Goal: Transaction & Acquisition: Book appointment/travel/reservation

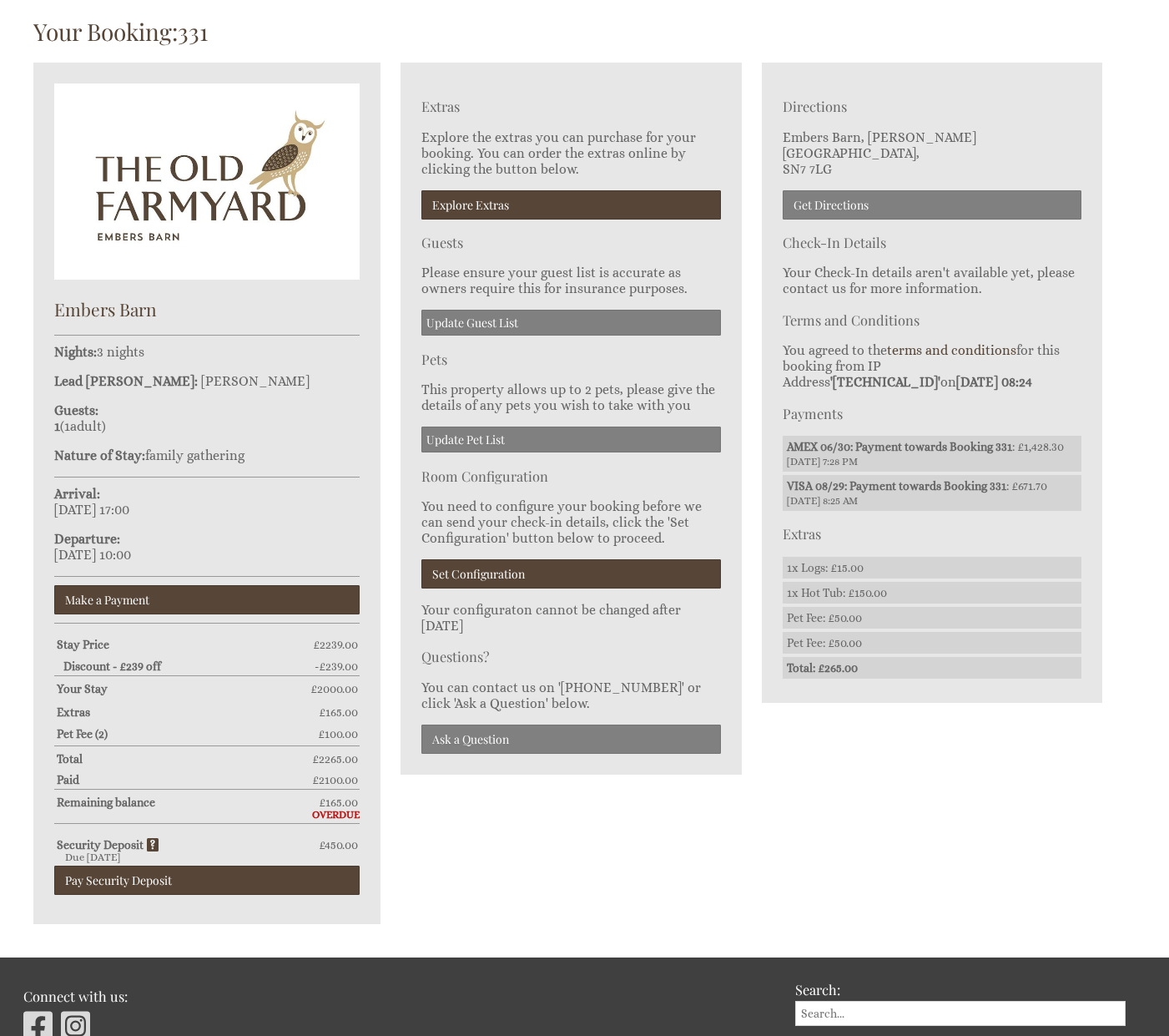
scroll to position [461, 0]
click at [173, 877] on link "Pay Security Deposit" at bounding box center [207, 880] width 305 height 29
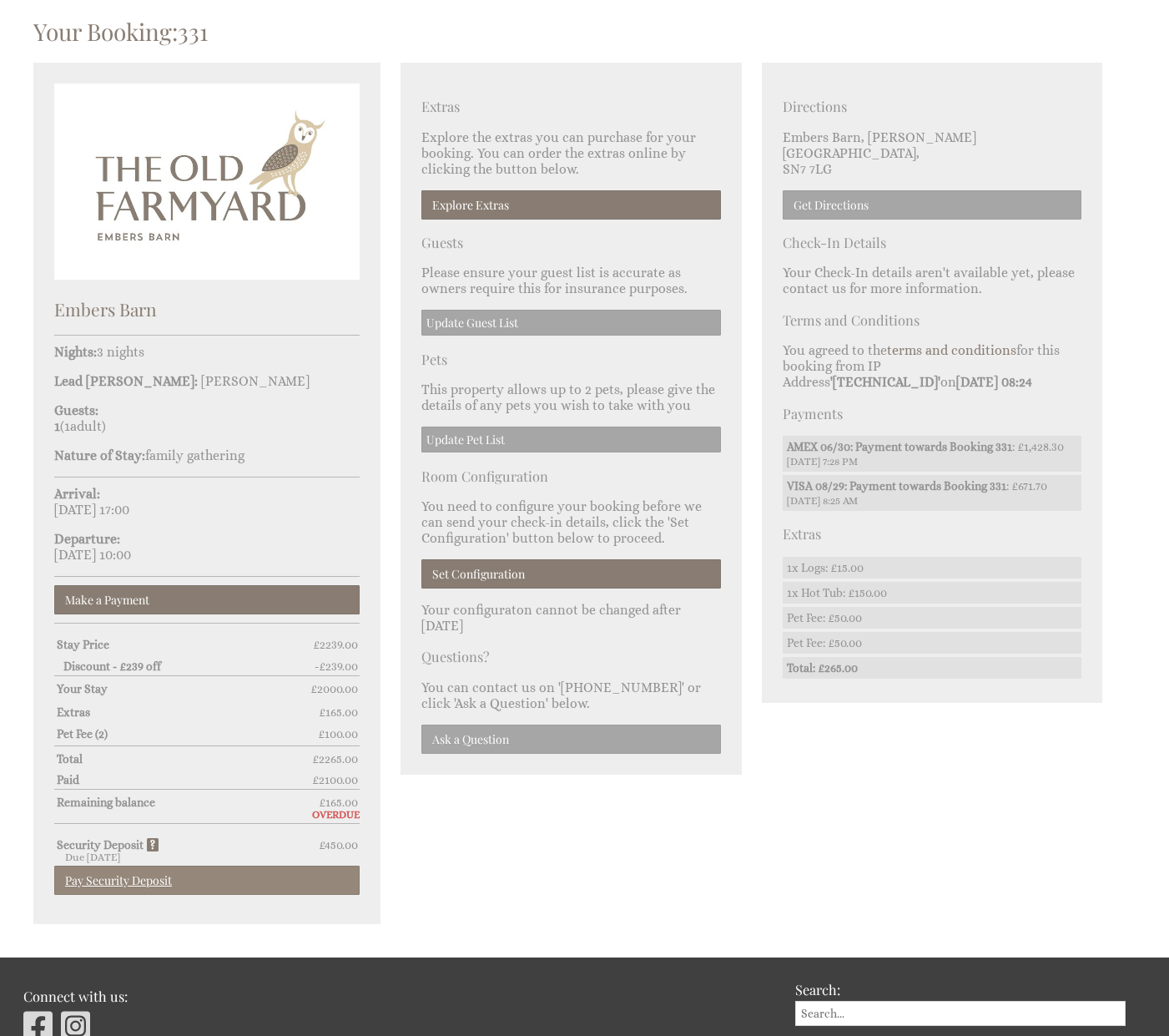
scroll to position [523, 0]
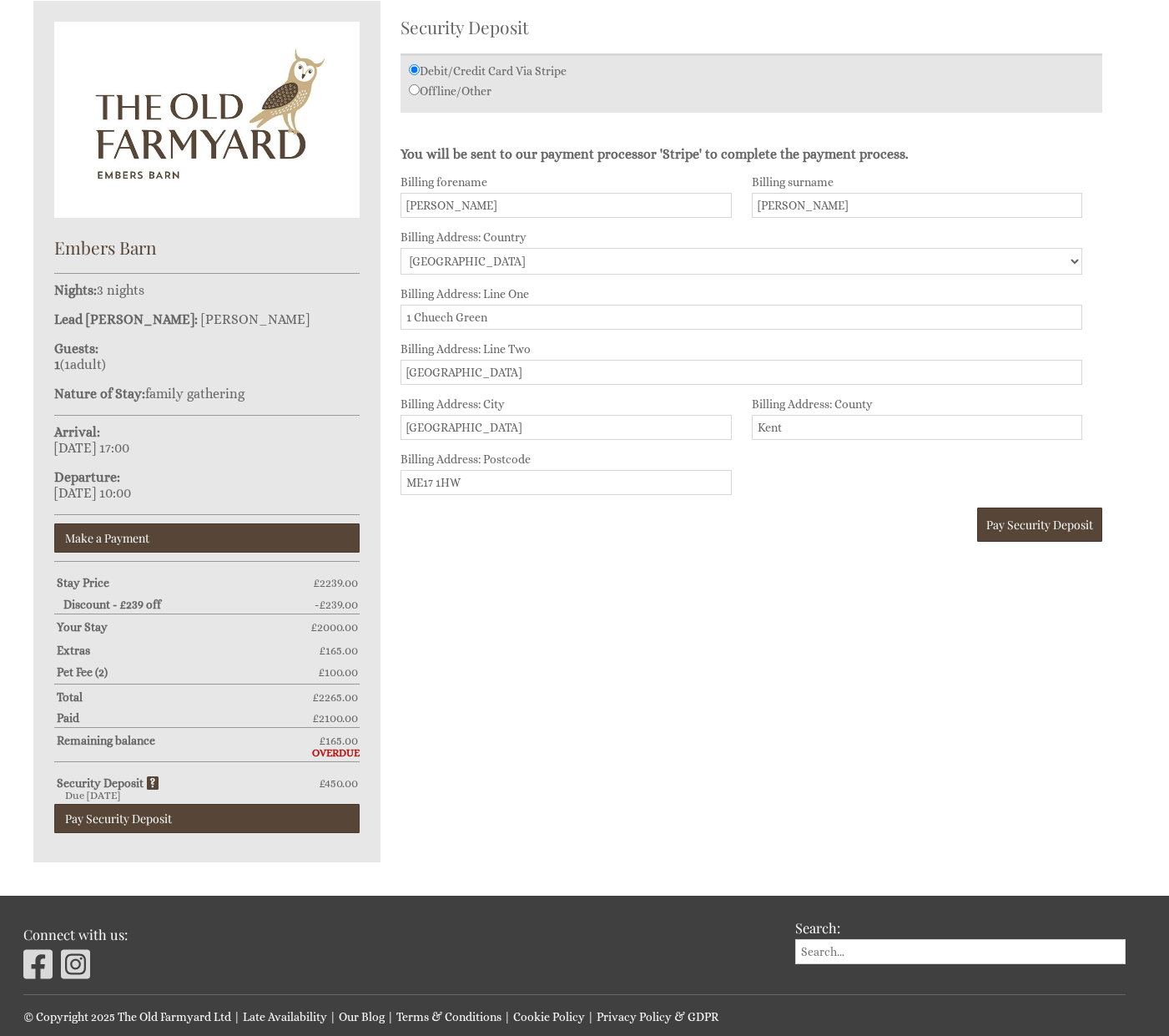
click at [441, 309] on input "1 Chuech Green" at bounding box center [741, 317] width 682 height 25
click at [1045, 522] on span "Pay Security Deposit" at bounding box center [1039, 524] width 107 height 16
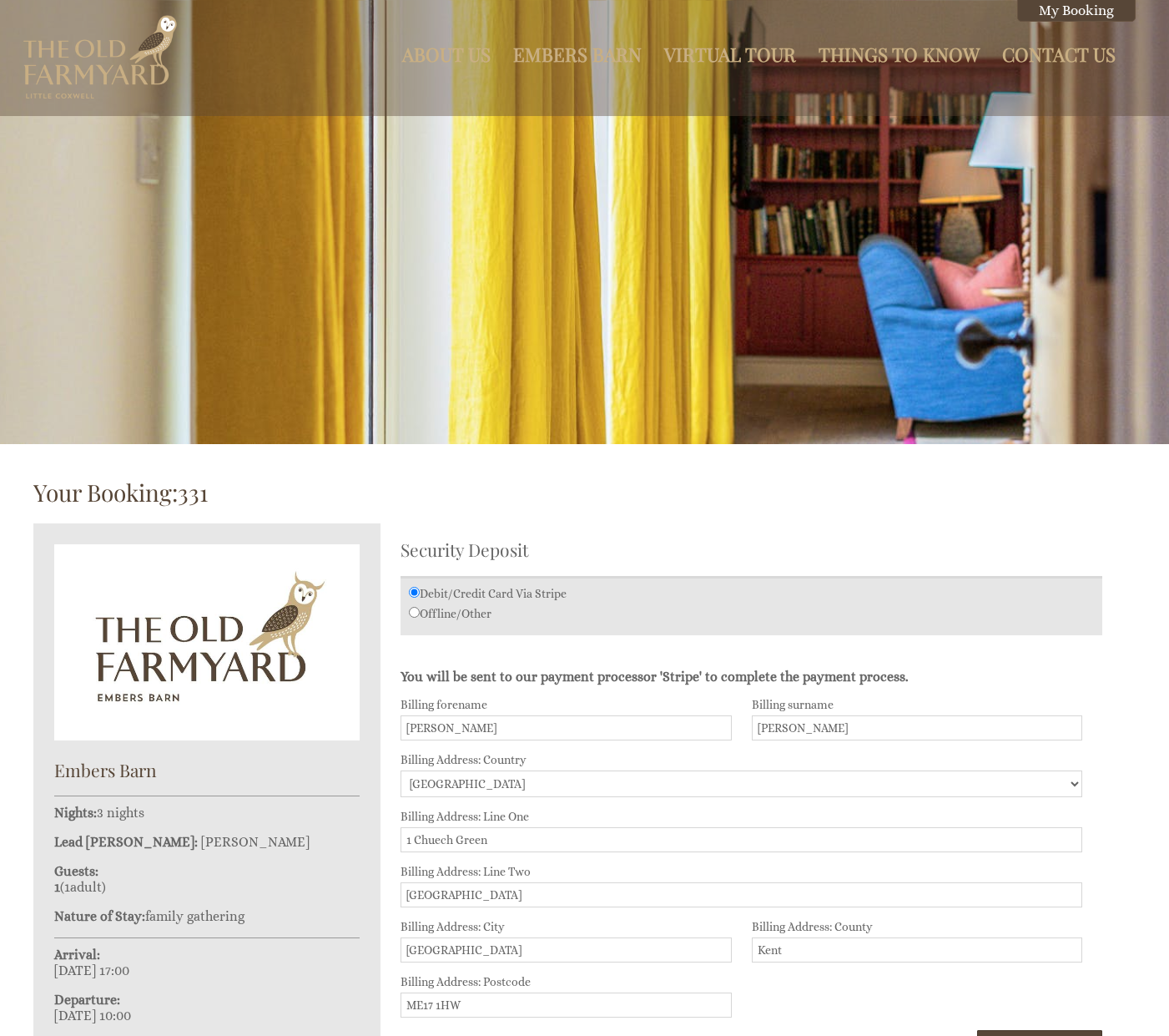
scroll to position [575, 0]
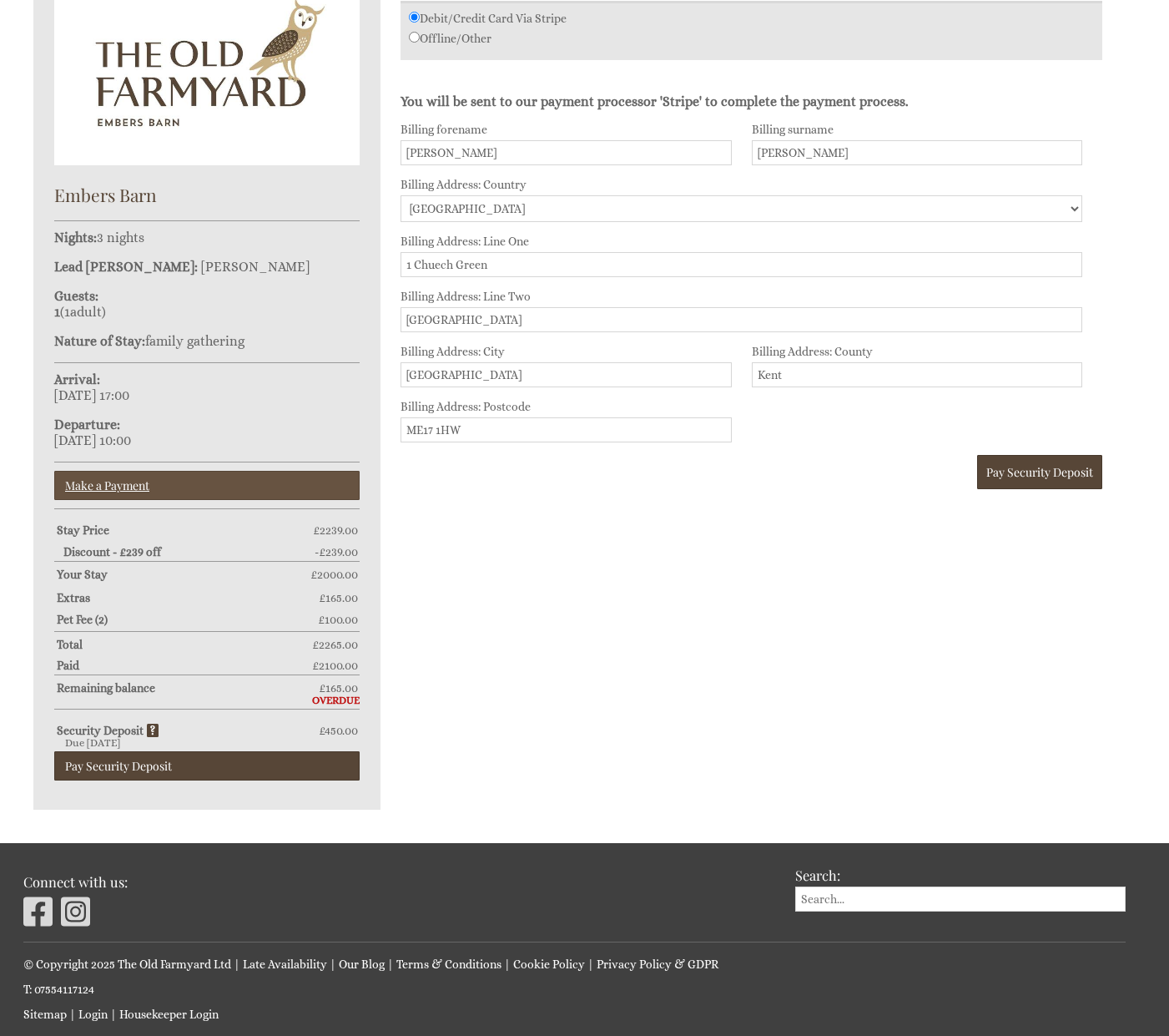
click at [221, 487] on link "Make a Payment" at bounding box center [207, 485] width 305 height 29
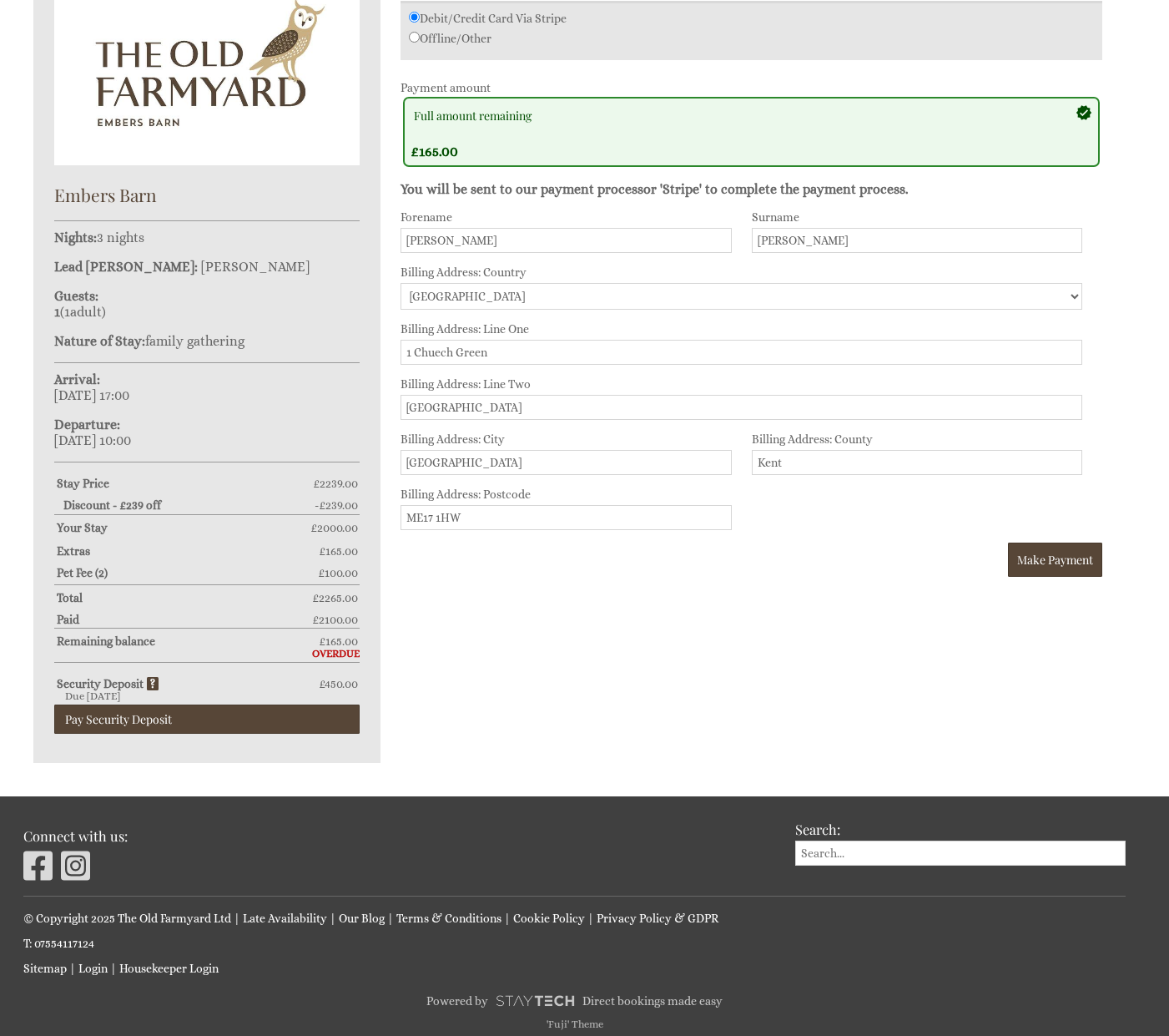
scroll to position [523, 0]
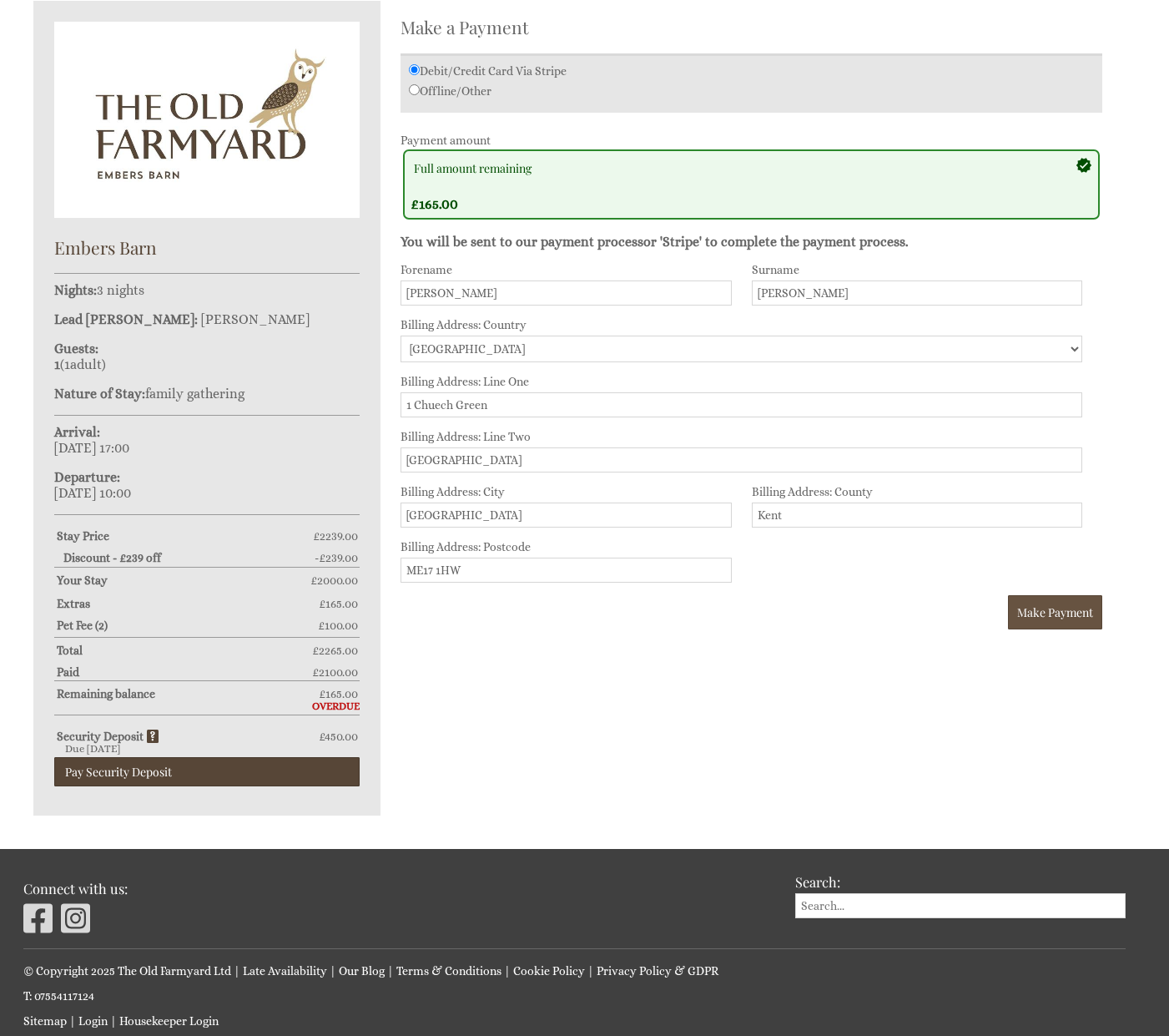
click at [1069, 608] on span "Make Payment" at bounding box center [1055, 612] width 76 height 16
